Goal: Task Accomplishment & Management: Manage account settings

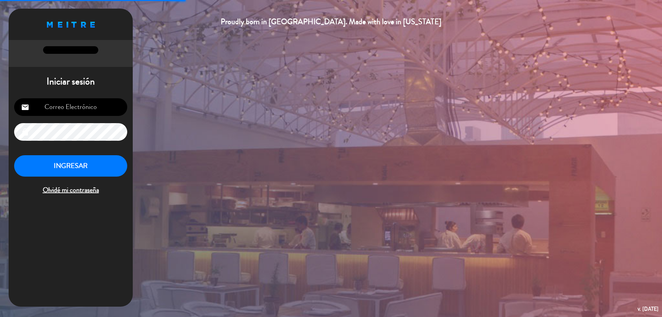
type input "[EMAIL_ADDRESS][DOMAIN_NAME]"
click at [99, 172] on button "INGRESAR" at bounding box center [70, 166] width 113 height 22
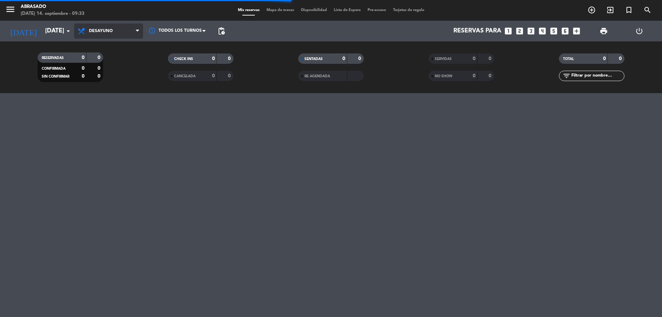
drag, startPoint x: 116, startPoint y: 37, endPoint x: 109, endPoint y: 79, distance: 43.4
click at [116, 36] on span "Desayuno" at bounding box center [108, 30] width 69 height 15
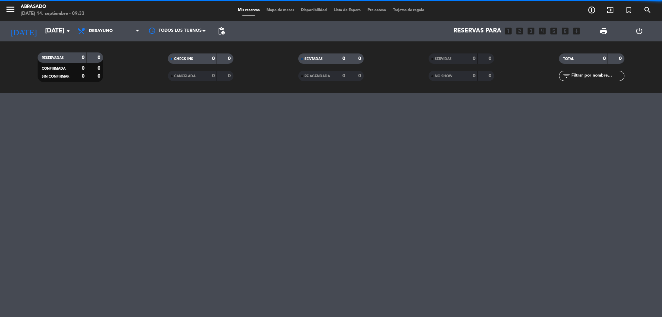
click at [107, 79] on filter-checkbox "RESERVADAS 0 0 CONFIRMADA 0 0 SIN CONFIRMAR 0 0" at bounding box center [70, 67] width 130 height 30
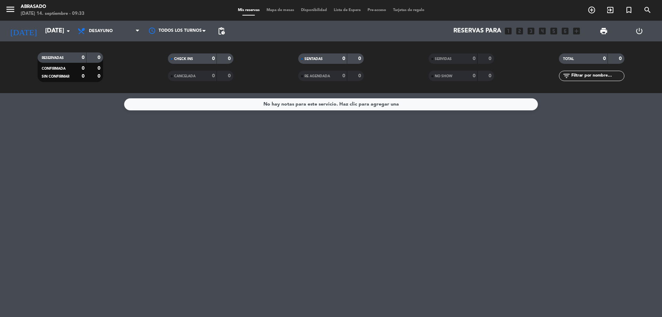
click at [112, 39] on div "Todos los servicios Desayuno Brunch Almuerzo Cena Desayuno Todos los servicios …" at bounding box center [108, 31] width 69 height 21
drag, startPoint x: 107, startPoint y: 27, endPoint x: 105, endPoint y: 31, distance: 4.2
click at [107, 27] on span "Desayuno" at bounding box center [108, 30] width 69 height 15
click at [107, 82] on div "menu Abrasado [DATE] 14. septiembre - 09:33 Mis reservas Mapa de mesas Disponib…" at bounding box center [331, 46] width 662 height 93
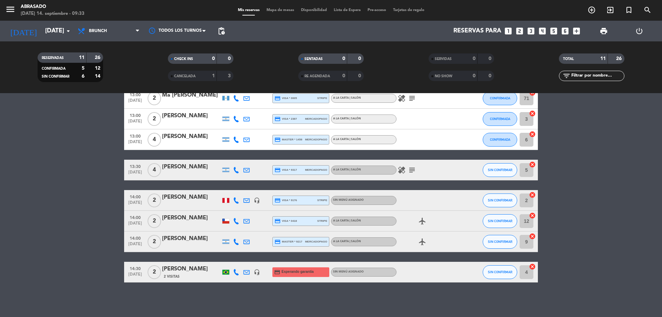
drag, startPoint x: 80, startPoint y: 225, endPoint x: 78, endPoint y: 217, distance: 8.5
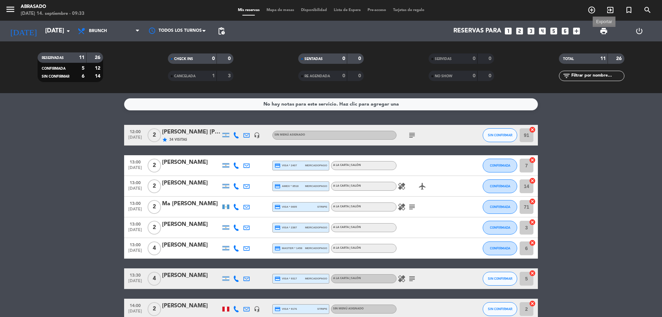
click at [604, 32] on span "print" at bounding box center [603, 31] width 8 height 8
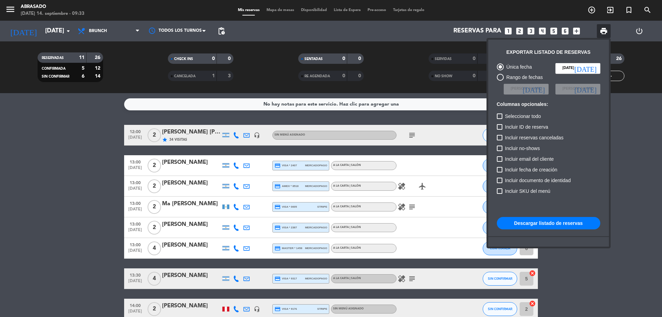
click at [557, 222] on button "Descargar listado de reservas" at bounding box center [548, 223] width 103 height 12
click at [47, 165] on div at bounding box center [331, 158] width 662 height 317
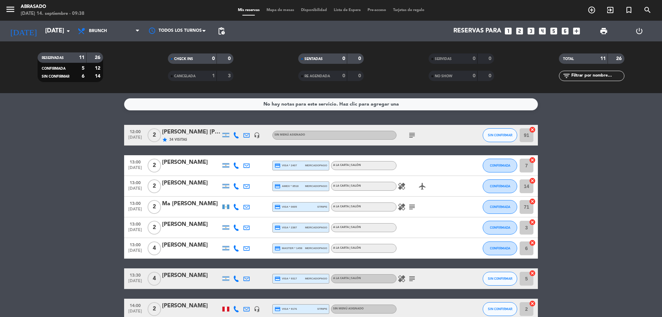
click at [11, 9] on icon "menu" at bounding box center [10, 9] width 10 height 10
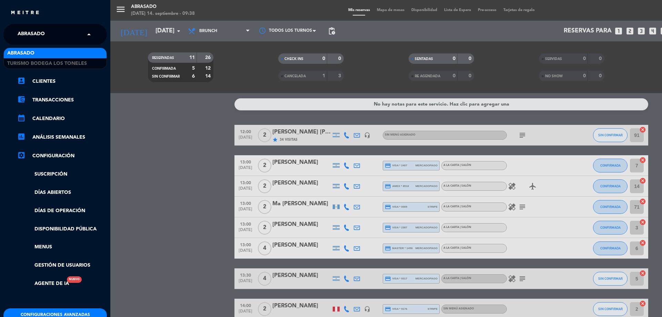
click at [19, 35] on span "Abrasado" at bounding box center [31, 34] width 27 height 14
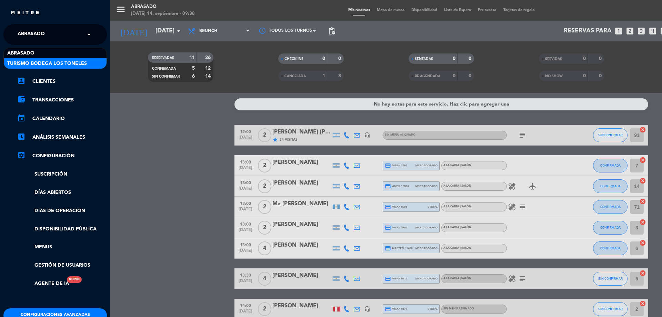
click at [30, 59] on div "Turismo Bodega Los Toneles" at bounding box center [55, 63] width 103 height 10
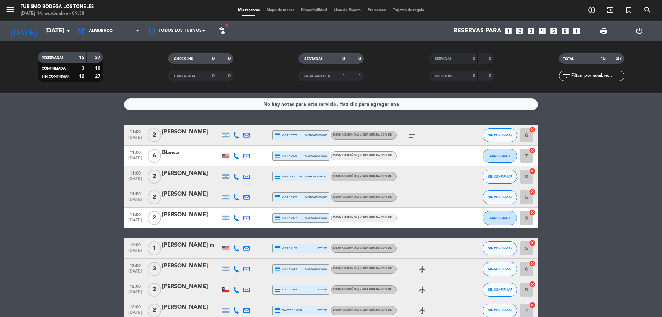
drag, startPoint x: 93, startPoint y: 133, endPoint x: 97, endPoint y: 182, distance: 49.1
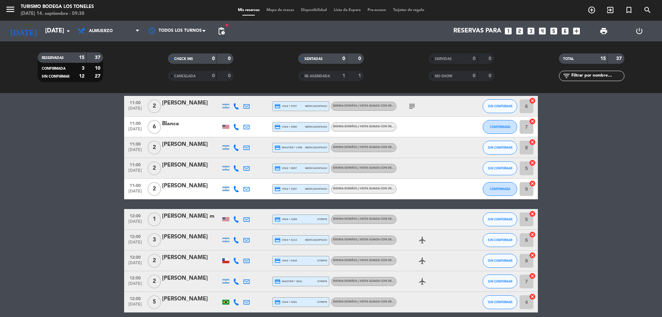
scroll to position [32, 0]
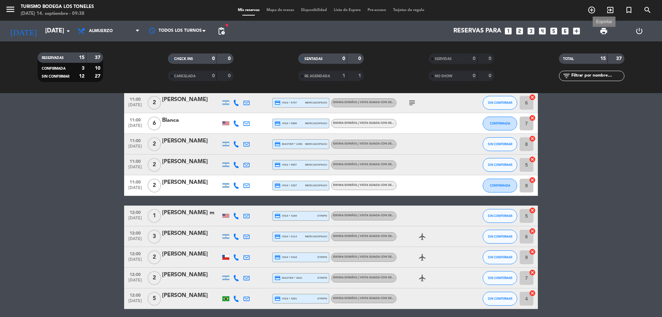
click at [602, 28] on span "print" at bounding box center [603, 31] width 8 height 8
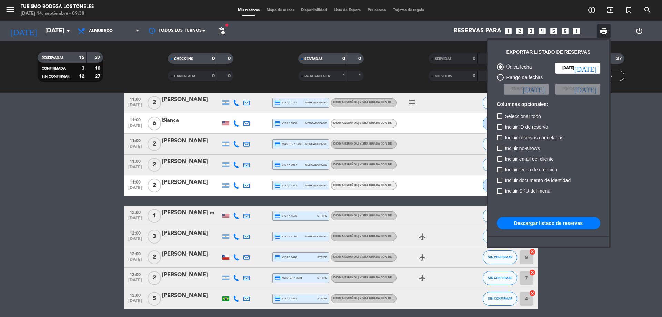
drag, startPoint x: 602, startPoint y: 28, endPoint x: 563, endPoint y: 219, distance: 195.0
click at [563, 219] on button "Descargar listado de reservas" at bounding box center [548, 223] width 103 height 12
click at [559, 223] on button "Descargar listado de reservas" at bounding box center [548, 223] width 103 height 12
